Goal: Information Seeking & Learning: Learn about a topic

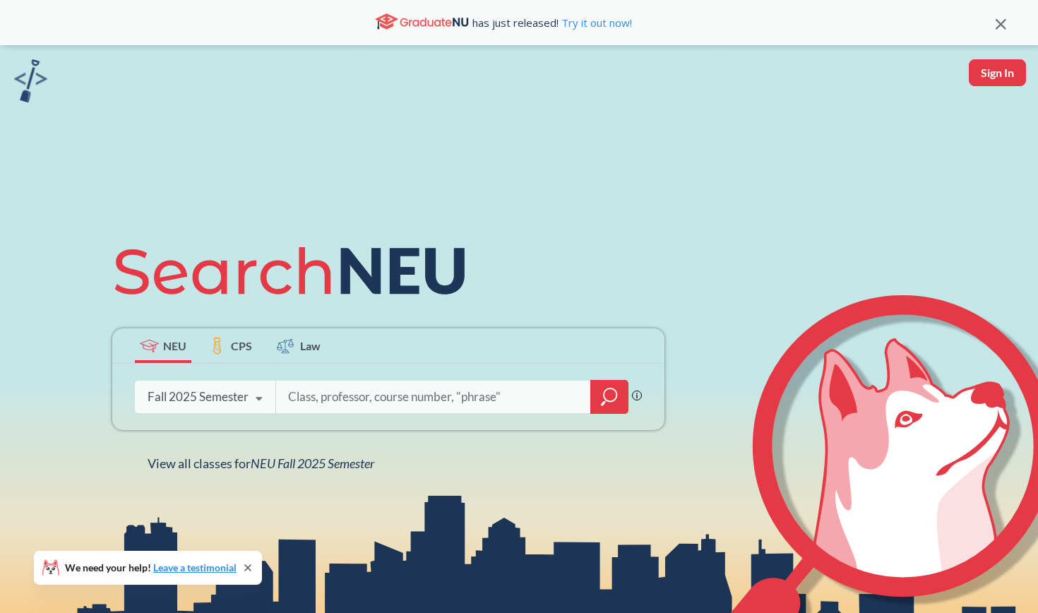
click at [258, 395] on icon at bounding box center [259, 399] width 27 height 40
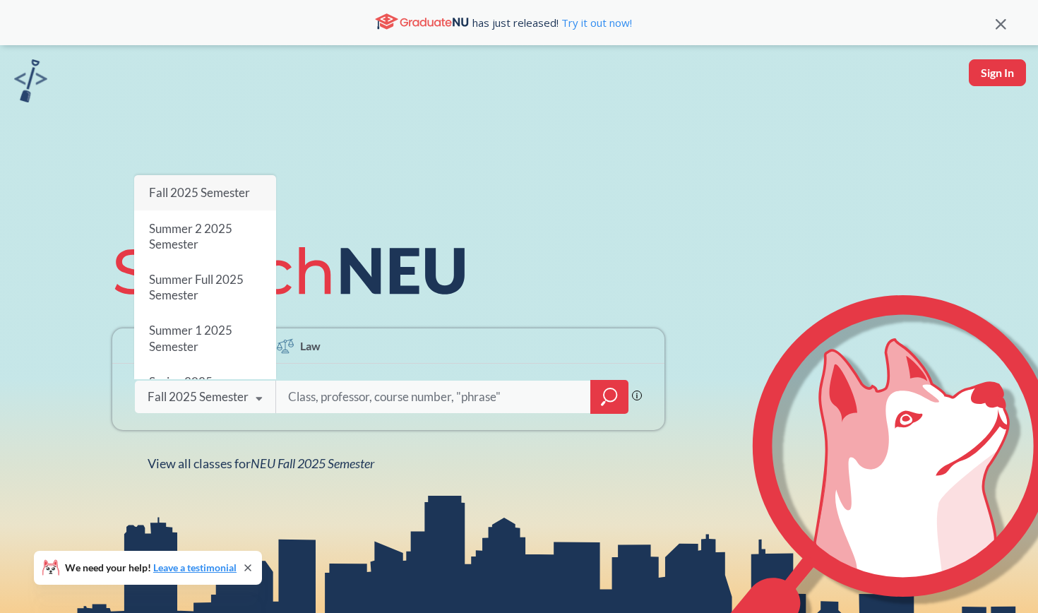
click at [500, 402] on input "search" at bounding box center [434, 397] width 294 height 30
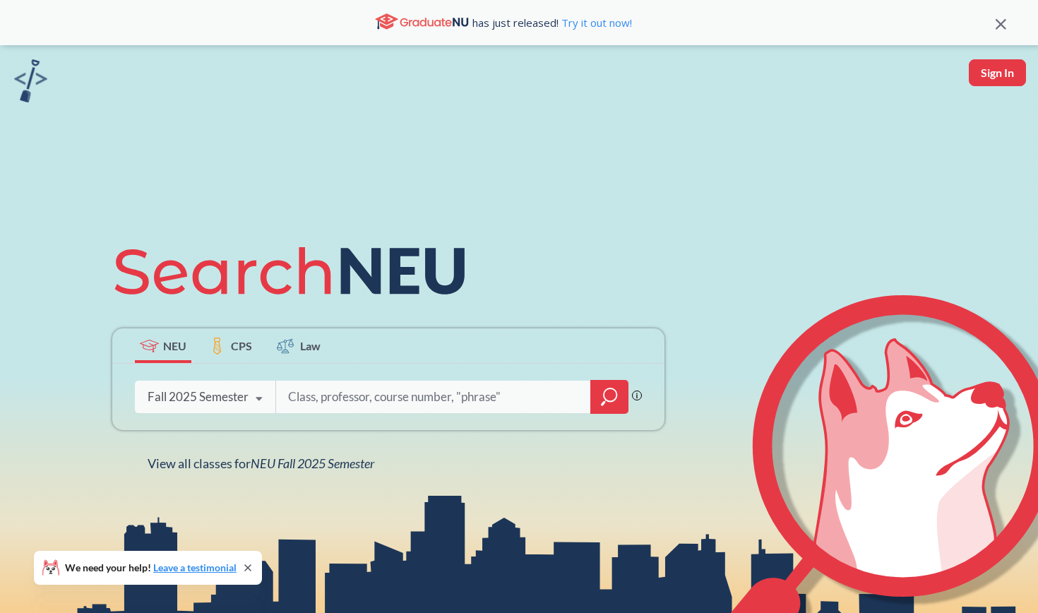
click at [619, 398] on div at bounding box center [609, 397] width 38 height 34
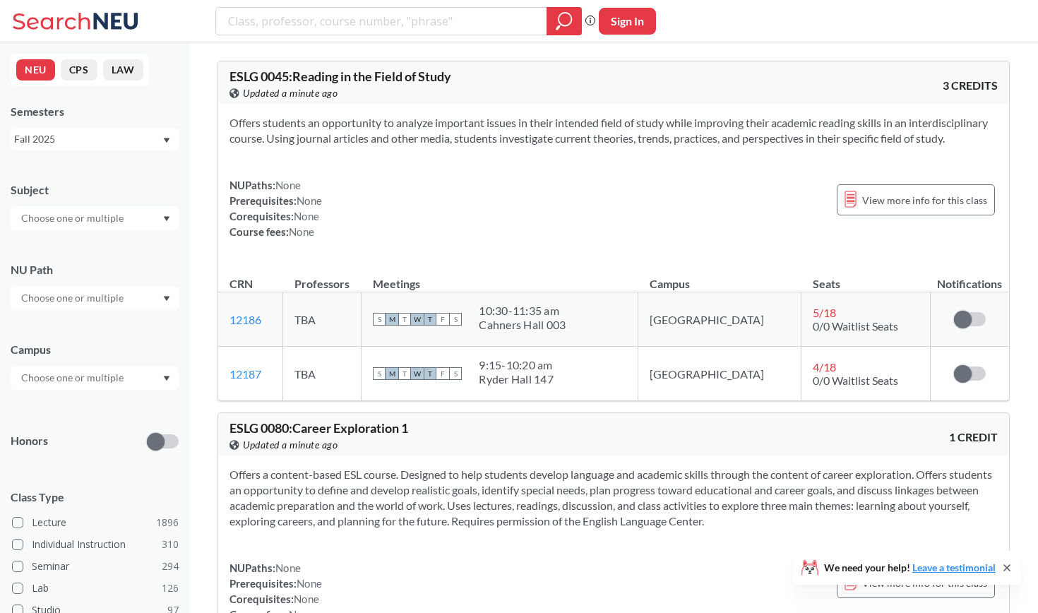
click at [80, 221] on input "text" at bounding box center [73, 218] width 119 height 17
click at [98, 327] on div "FINA ( 50 )" at bounding box center [98, 320] width 160 height 16
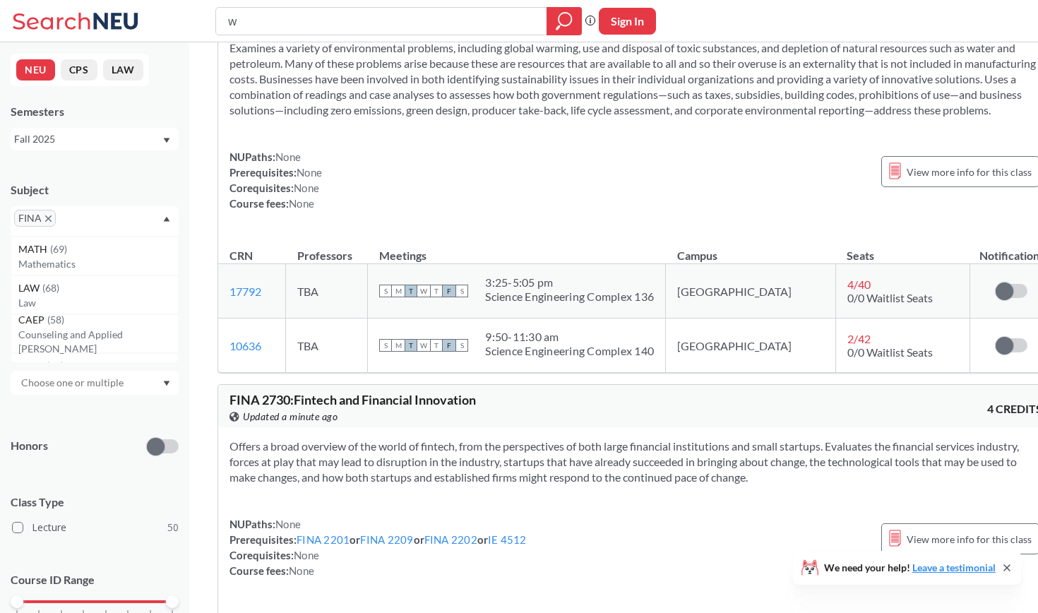
scroll to position [1640, 0]
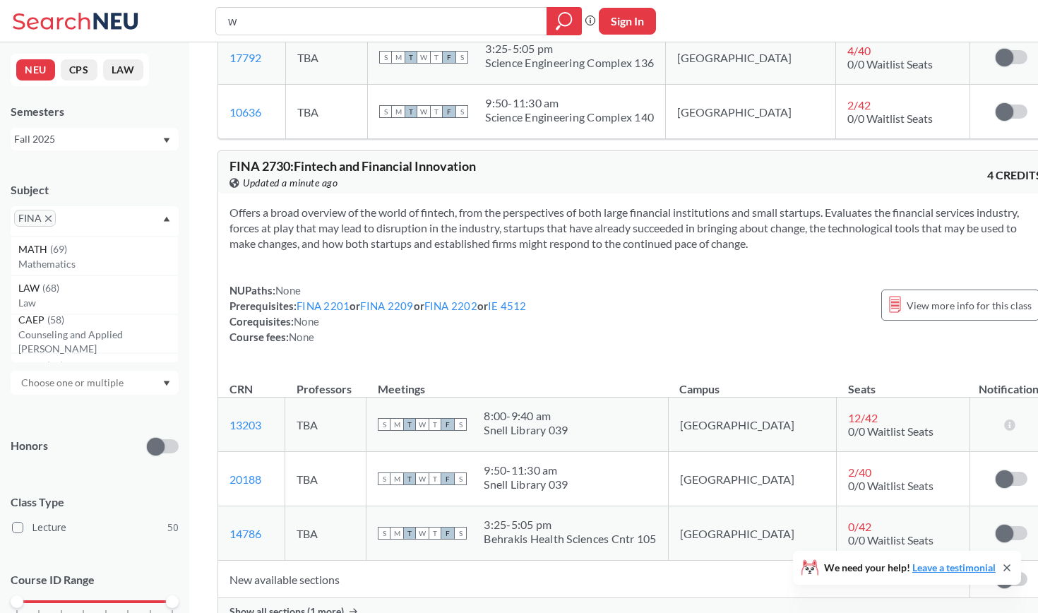
type input "w"
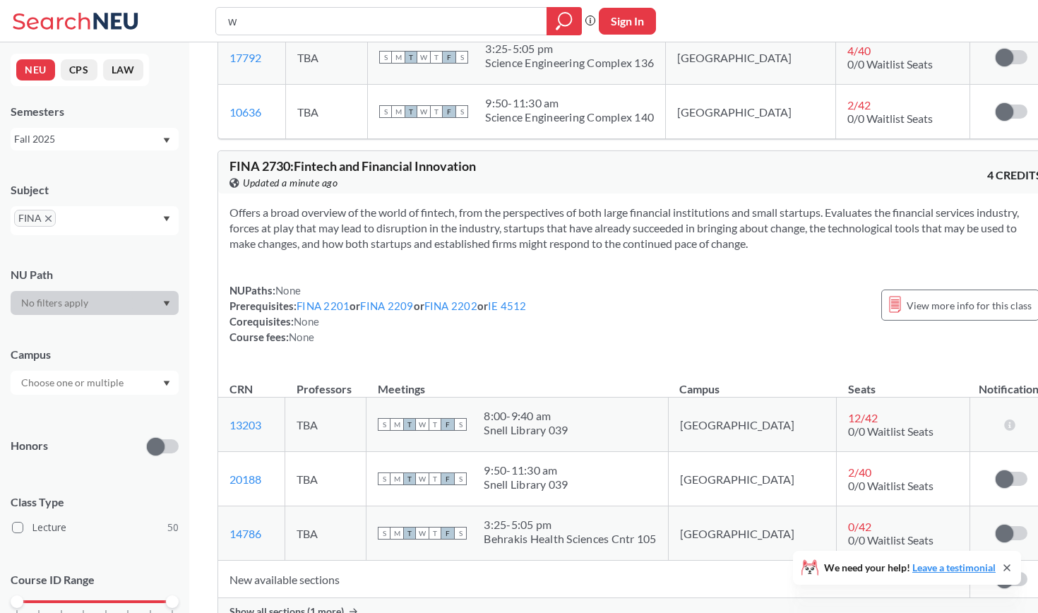
scroll to position [0, 0]
drag, startPoint x: 287, startPoint y: 181, endPoint x: 660, endPoint y: 185, distance: 372.7
click at [662, 185] on div "FINA 2730 : Fintech and Financial Innovation View this course on Banner. Update…" at bounding box center [635, 172] width 835 height 42
click at [624, 269] on div "Offers a broad overview of the world of fintech, from the perspectives of both …" at bounding box center [635, 280] width 835 height 174
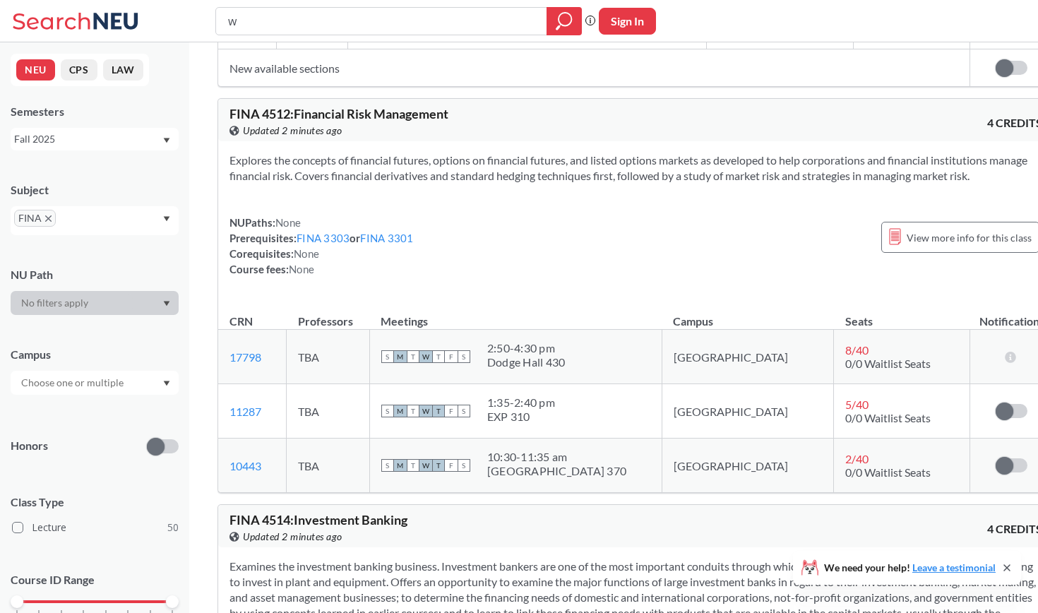
scroll to position [6413, 0]
click at [395, 1] on div "w Phrase search guarantees the exact search appears in the results. Ex. If you …" at bounding box center [519, 21] width 1038 height 42
click at [390, 13] on input "w" at bounding box center [382, 21] width 310 height 24
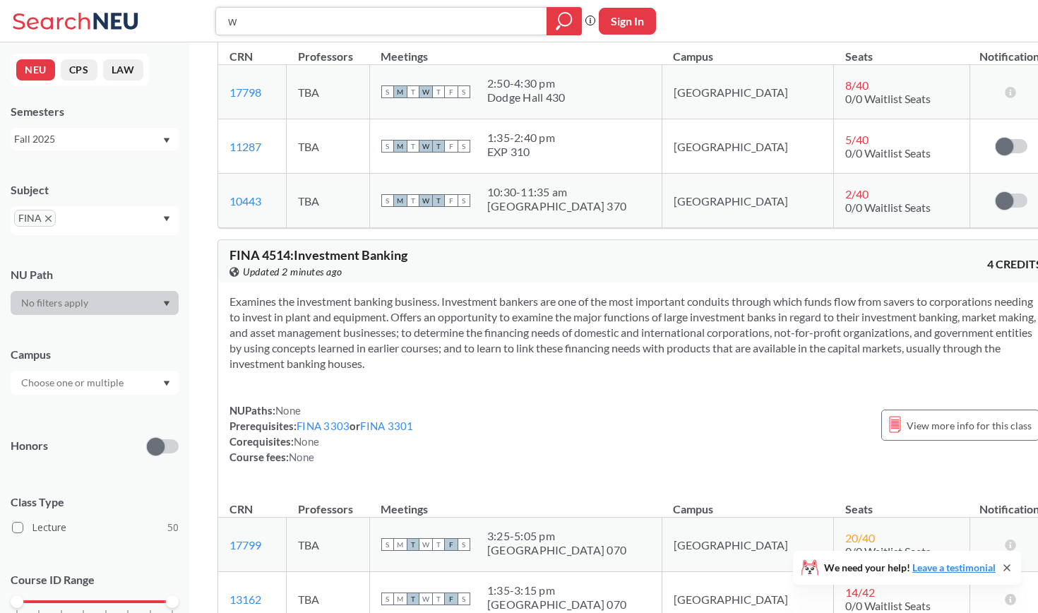
scroll to position [6723, 0]
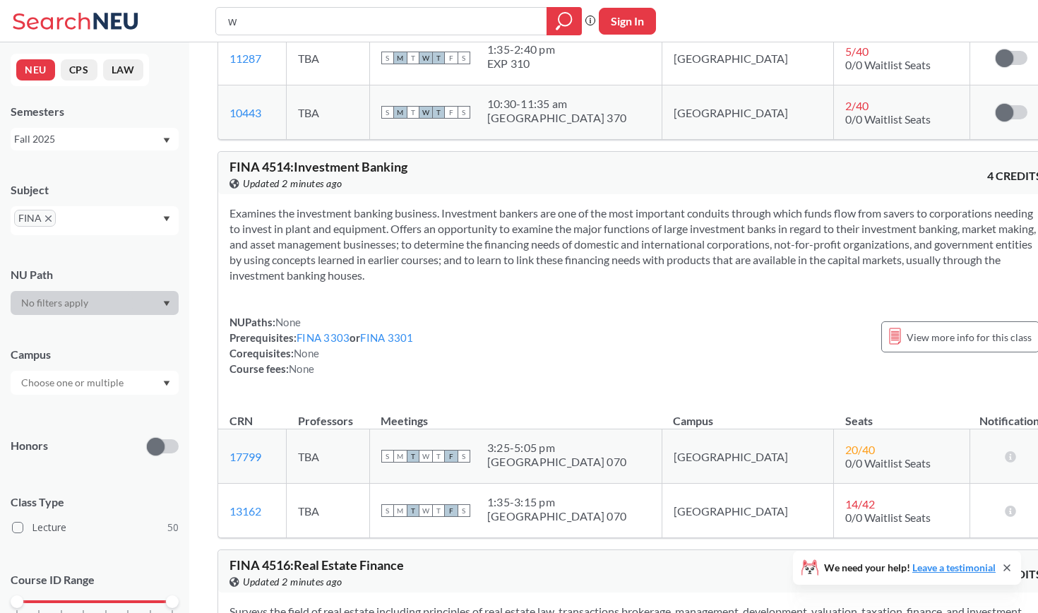
click at [454, 399] on div "Examines the investment banking business. Investment bankers are one of the mos…" at bounding box center [635, 296] width 835 height 205
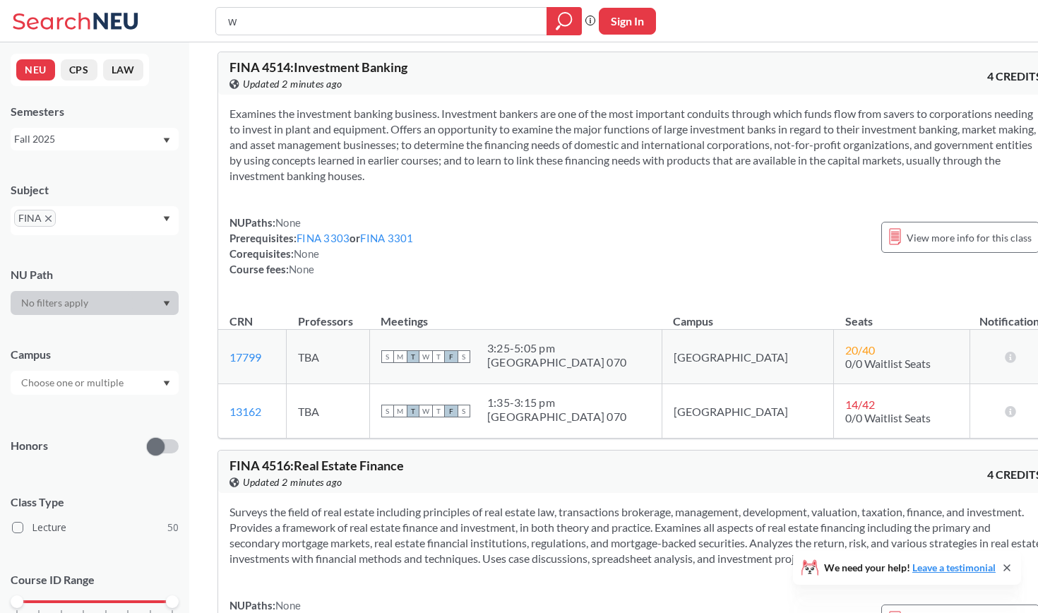
scroll to position [6865, 0]
click at [1003, 363] on div "There are still seats remaining for this section" at bounding box center [1011, 355] width 16 height 13
drag, startPoint x: 299, startPoint y: 88, endPoint x: 467, endPoint y: 88, distance: 168.0
click at [467, 88] on div "FINA 4514 : Investment Banking View this course on Banner. Updated 2 minutes ago" at bounding box center [432, 75] width 406 height 31
click at [452, 183] on section "Examines the investment banking business. Investment bankers are one of the mos…" at bounding box center [635, 144] width 812 height 78
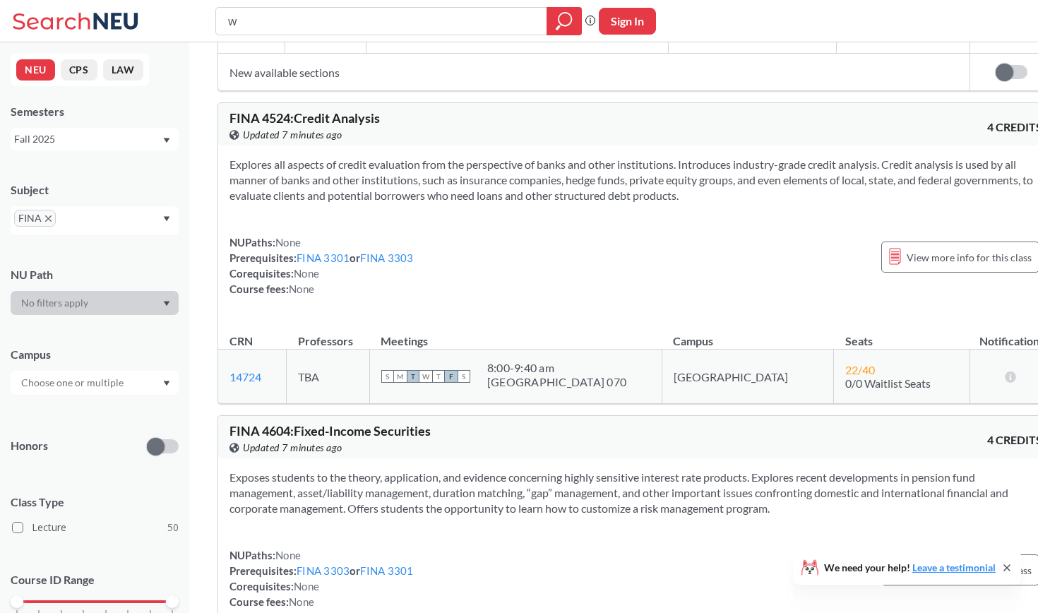
scroll to position [64, 0]
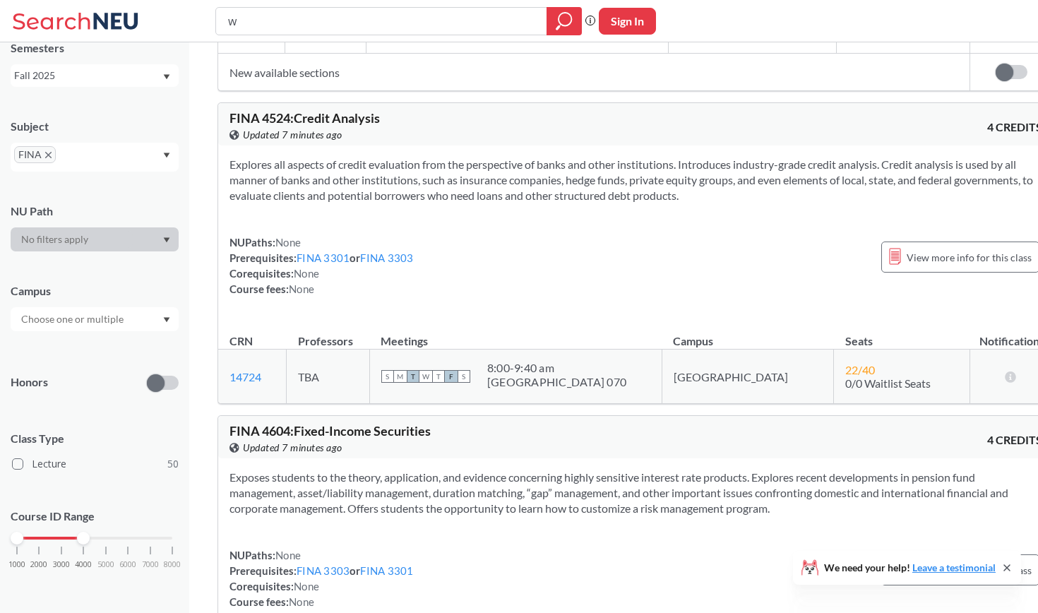
drag, startPoint x: 177, startPoint y: 539, endPoint x: 88, endPoint y: 536, distance: 89.7
click at [88, 536] on div at bounding box center [83, 537] width 13 height 13
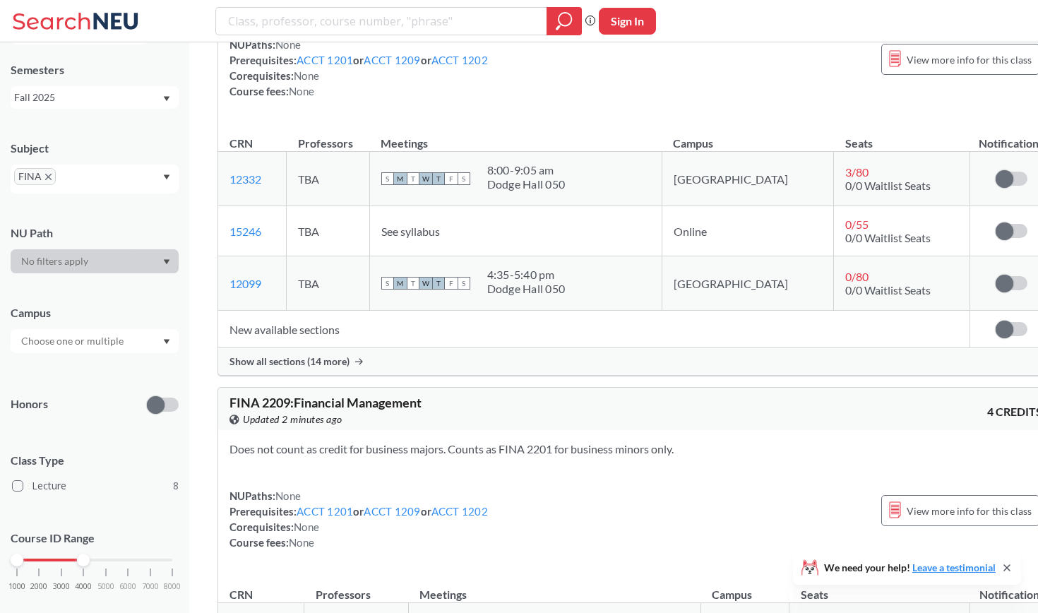
scroll to position [858, 0]
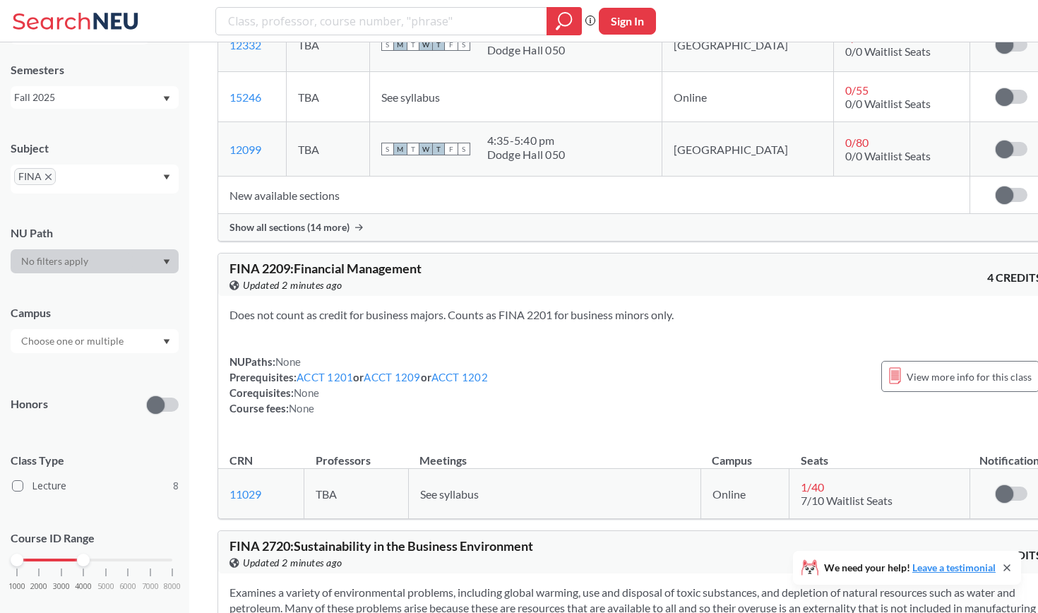
click at [46, 172] on span "FINA" at bounding box center [35, 176] width 42 height 17
click at [49, 172] on span "FINA" at bounding box center [35, 176] width 42 height 17
click at [48, 176] on icon "X to remove pill" at bounding box center [48, 177] width 6 height 6
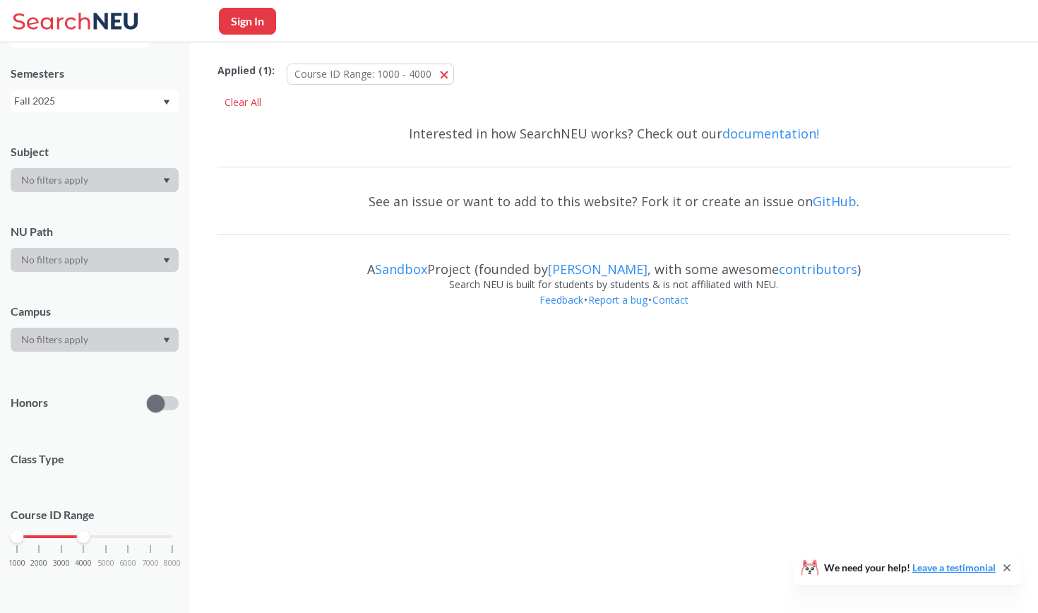
scroll to position [37, 0]
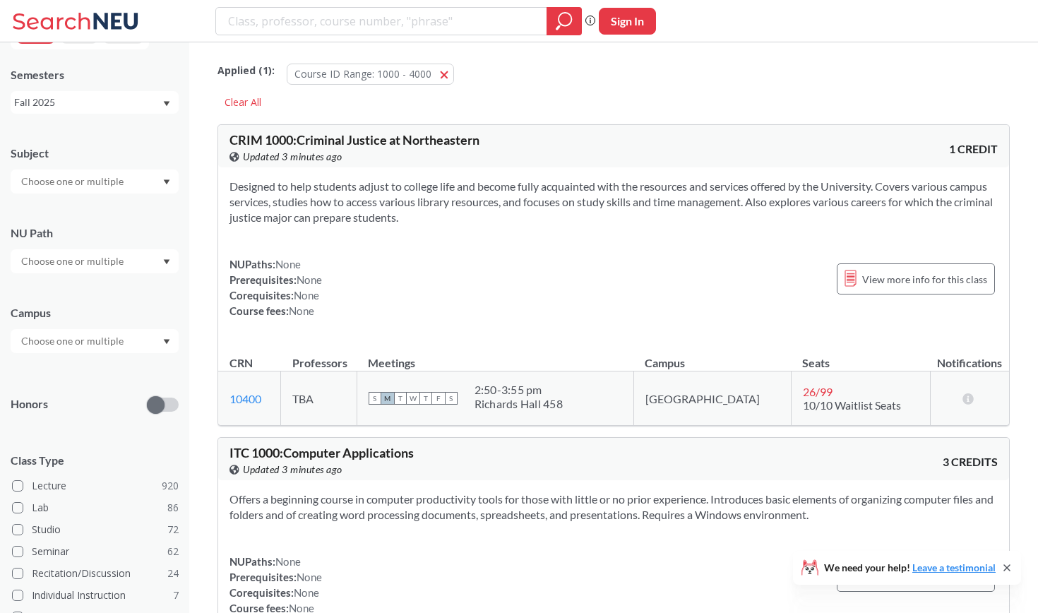
click at [83, 183] on input "text" at bounding box center [73, 181] width 119 height 17
click at [342, 24] on input "search" at bounding box center [382, 21] width 310 height 24
paste input "crime, media, and politics"
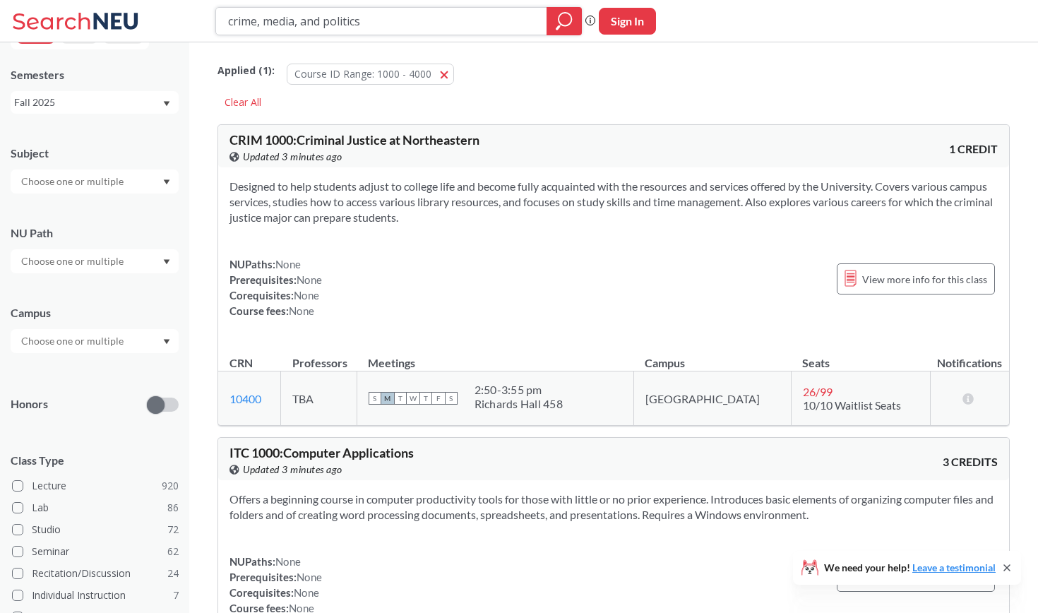
type input "crime, media, and politics"
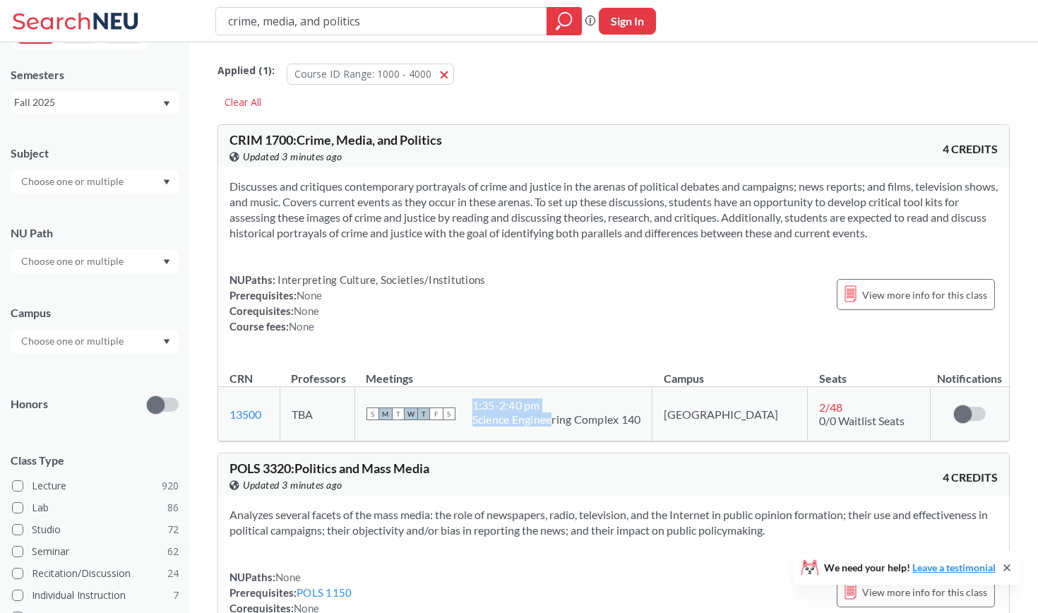
drag, startPoint x: 503, startPoint y: 404, endPoint x: 587, endPoint y: 422, distance: 86.0
click at [587, 422] on div "S M T W T F S 1:35 - 2:40 pm Science Engineering Complex 140" at bounding box center [503, 413] width 275 height 31
click at [397, 23] on input "crime, media, and politics" at bounding box center [382, 21] width 310 height 24
paste input "History of Espionage"
type input "History of Espionage"
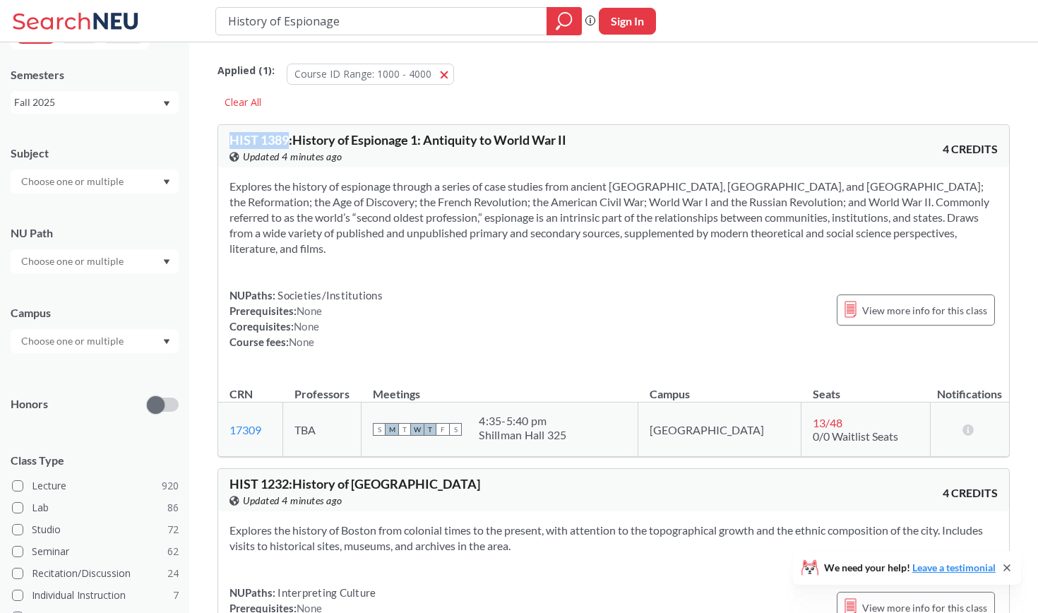
drag, startPoint x: 220, startPoint y: 136, endPoint x: 289, endPoint y: 136, distance: 69.2
click at [289, 136] on div "HIST 1389 : History of Espionage 1: Antiquity to World War II View this course …" at bounding box center [613, 146] width 790 height 42
click at [300, 18] on input "History of Espionage" at bounding box center [382, 21] width 310 height 24
type input "History of drugs"
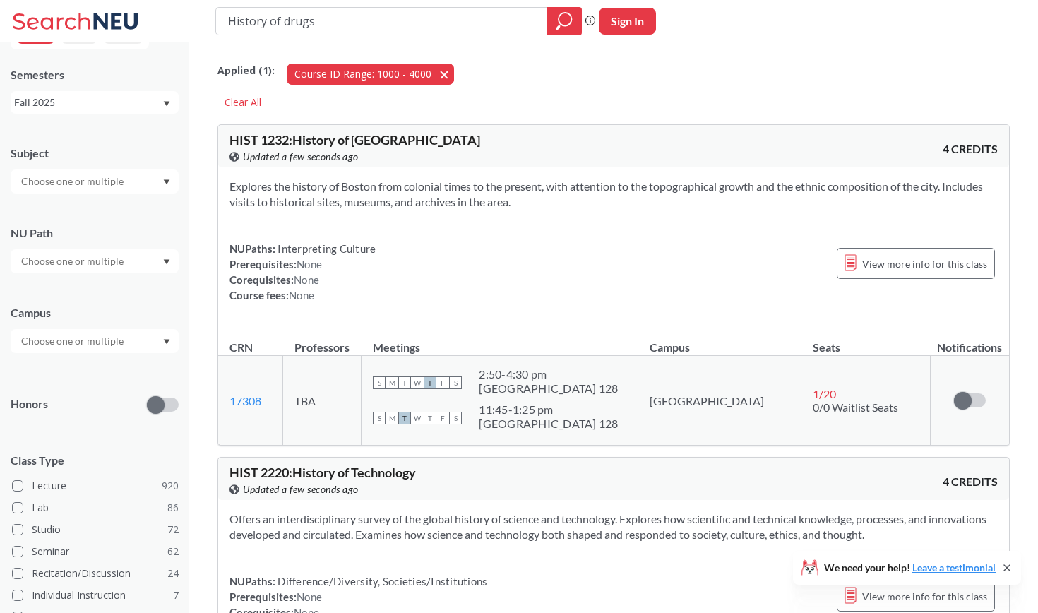
click at [440, 73] on button "Course ID Range: 1000 - 4000 1000 - 4000" at bounding box center [370, 74] width 167 height 21
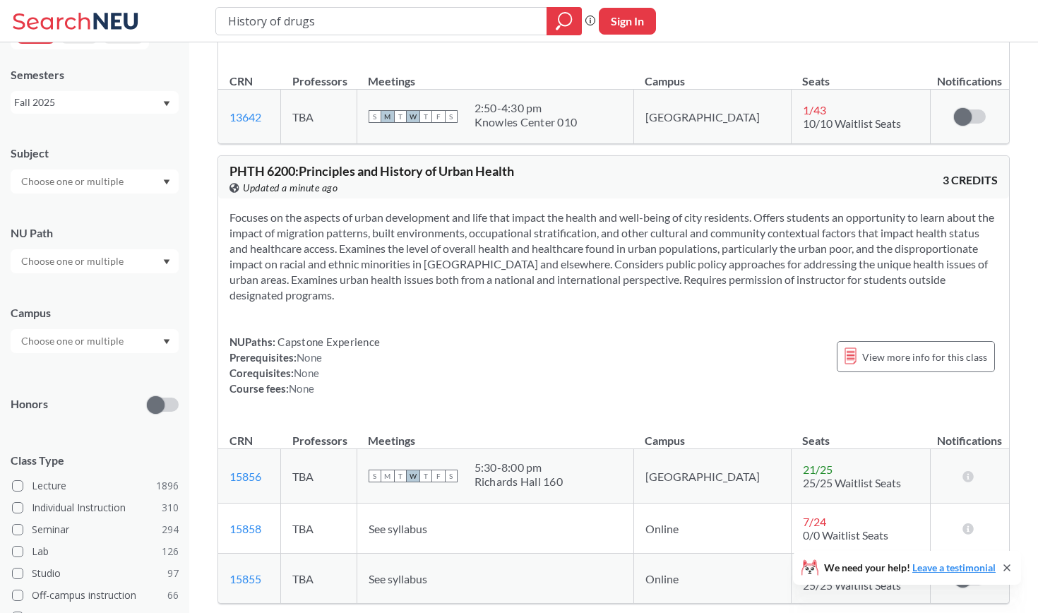
scroll to position [2189, 0]
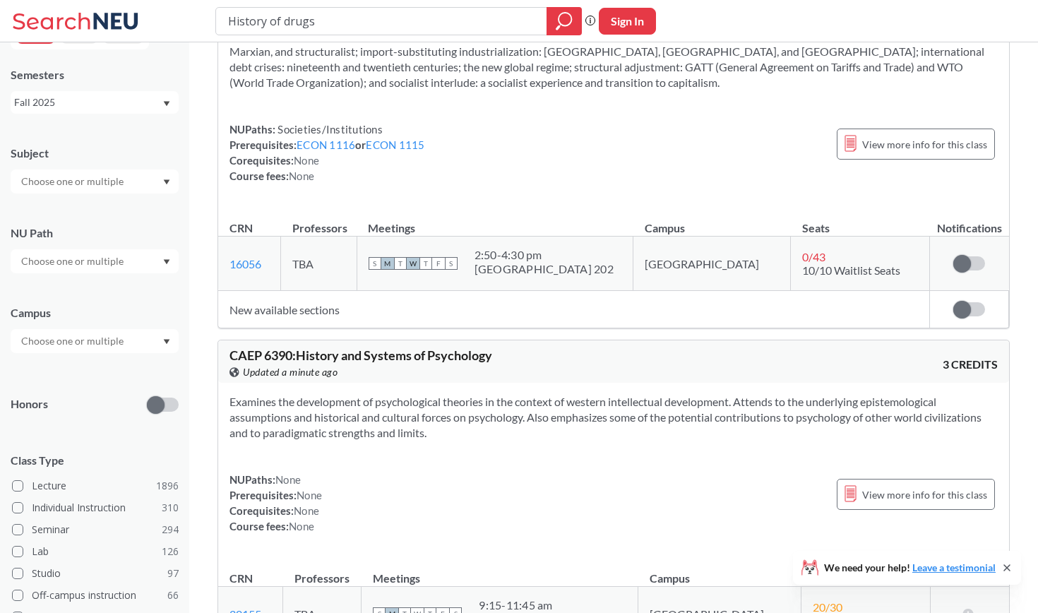
click at [116, 175] on input "text" at bounding box center [73, 181] width 119 height 17
click at [88, 266] on p "History" at bounding box center [98, 270] width 160 height 14
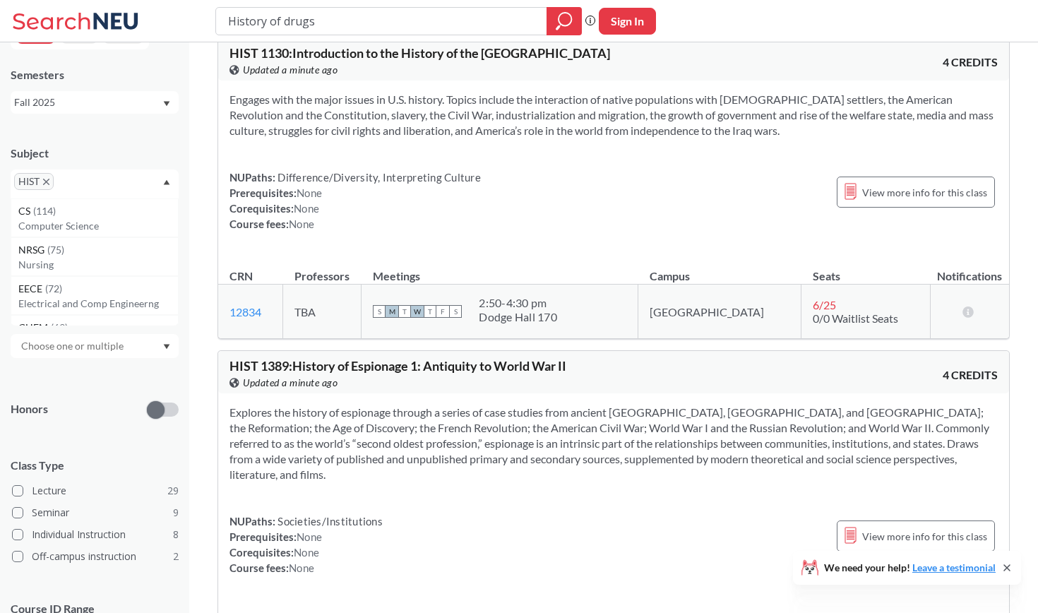
scroll to position [927, 0]
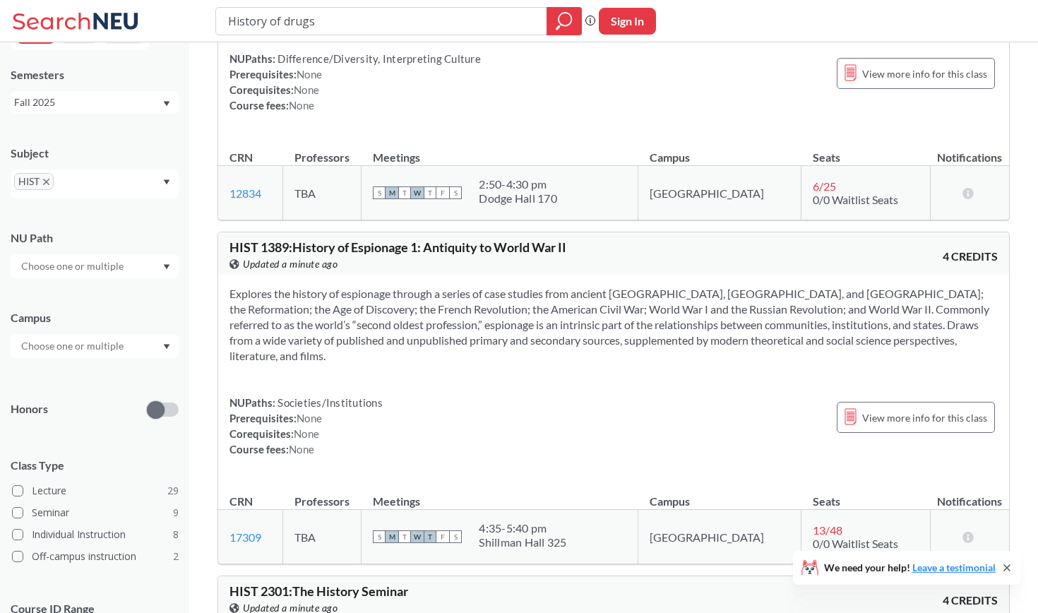
click at [654, 321] on section "Explores the history of espionage through a series of case studies from ancient…" at bounding box center [613, 325] width 768 height 78
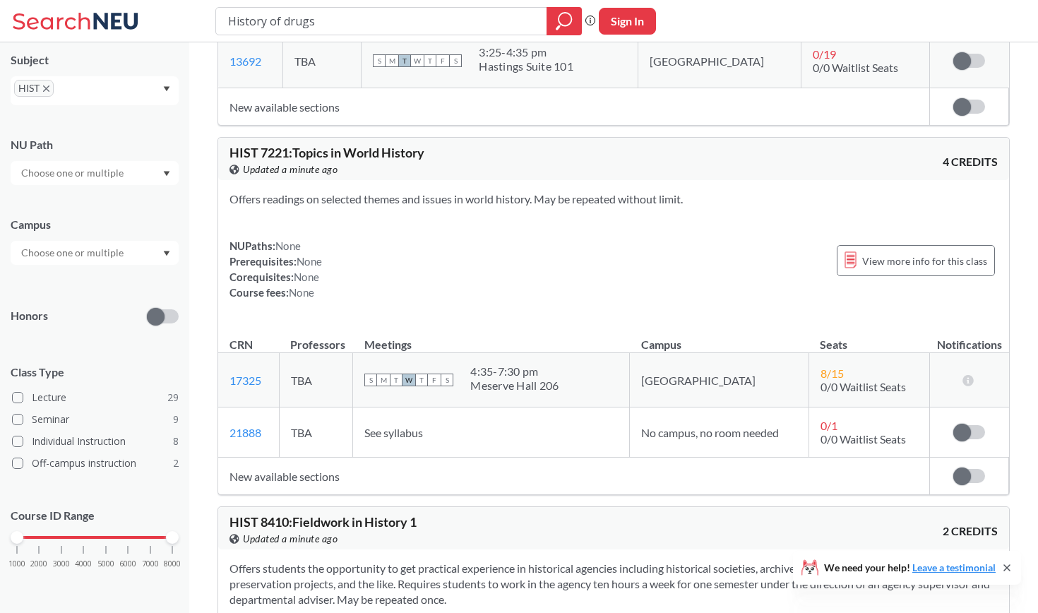
scroll to position [129, 0]
drag, startPoint x: 174, startPoint y: 537, endPoint x: 86, endPoint y: 537, distance: 87.5
click at [86, 537] on div at bounding box center [83, 537] width 13 height 13
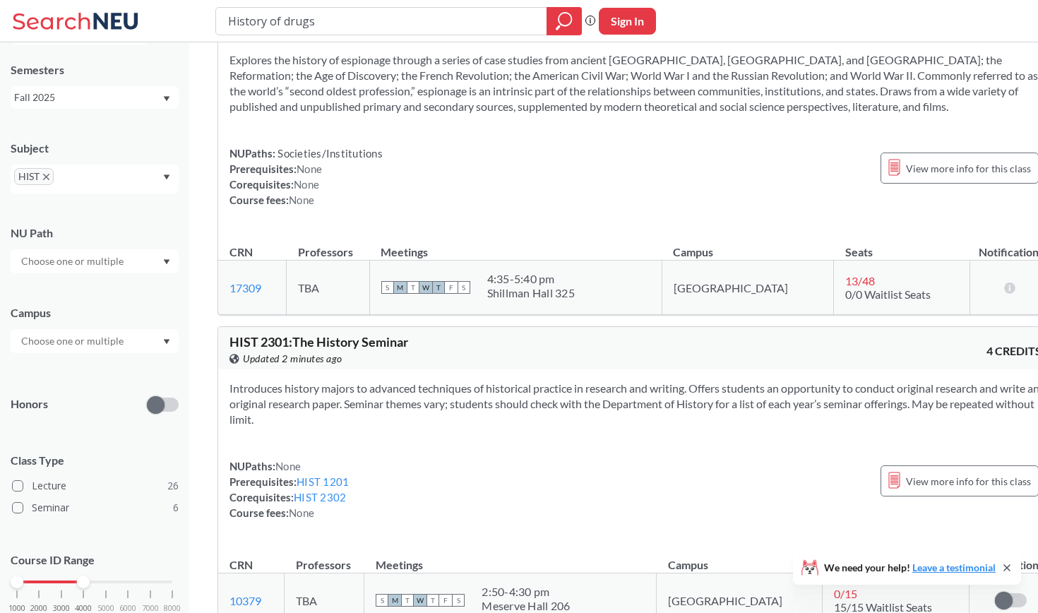
scroll to position [1036, 0]
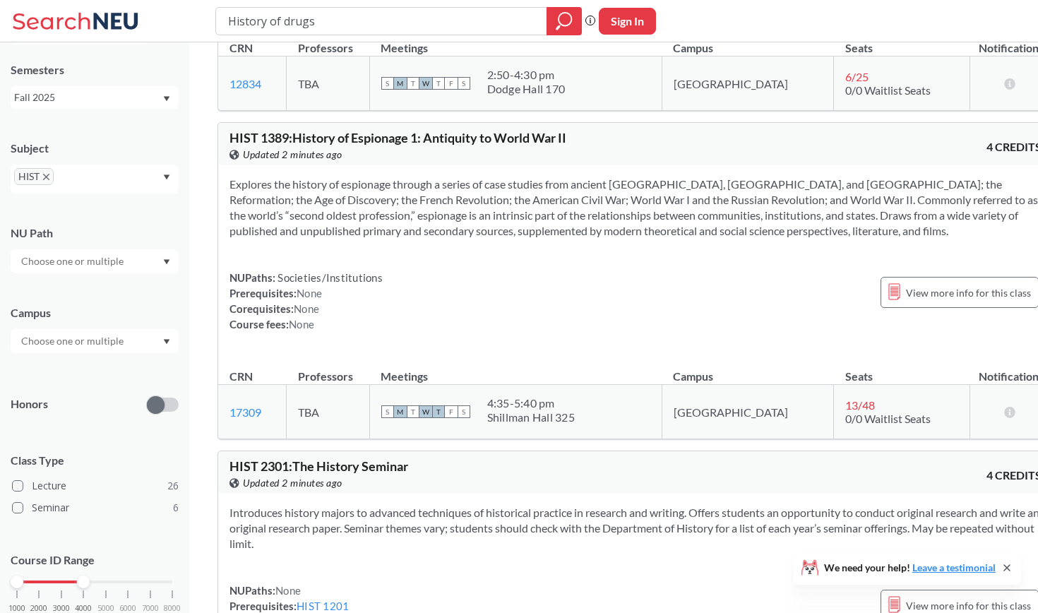
click at [373, 144] on span "HIST 1389 : History of Espionage 1: Antiquity to World War II" at bounding box center [397, 138] width 337 height 16
click at [272, 136] on span "HIST 1389 : History of Espionage 1: Antiquity to World War II" at bounding box center [397, 138] width 337 height 16
copy span "1389"
click at [291, 178] on section "Explores the history of espionage through a series of case studies from ancient…" at bounding box center [635, 207] width 812 height 62
